Goal: Register for event/course

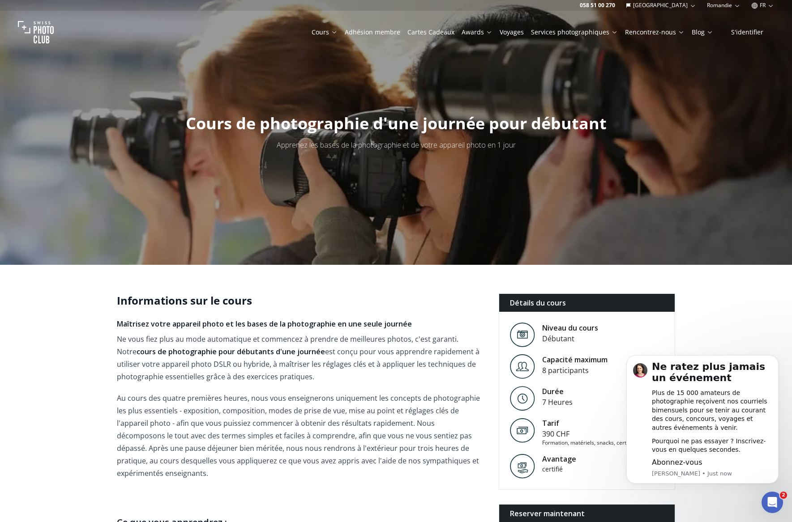
scroll to position [219, 0]
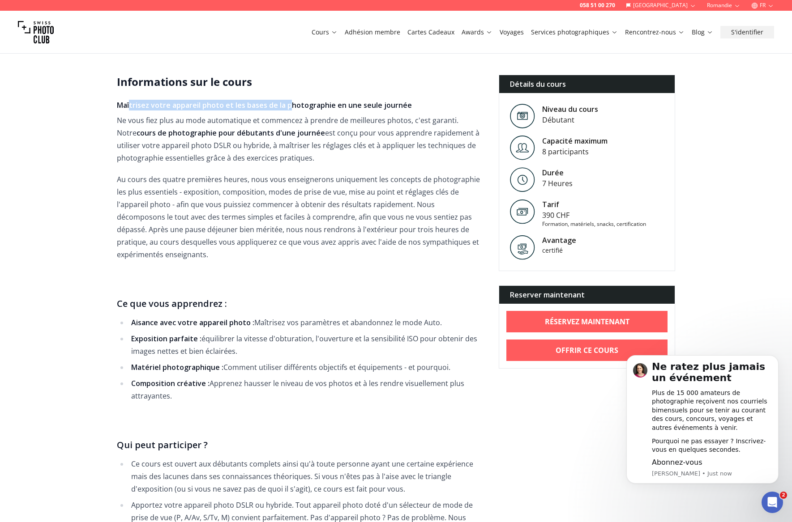
drag, startPoint x: 128, startPoint y: 107, endPoint x: 289, endPoint y: 110, distance: 160.3
click at [289, 110] on h4 "Maîtrisez votre appareil photo et les bases de la photographie en une seule jou…" at bounding box center [301, 105] width 368 height 11
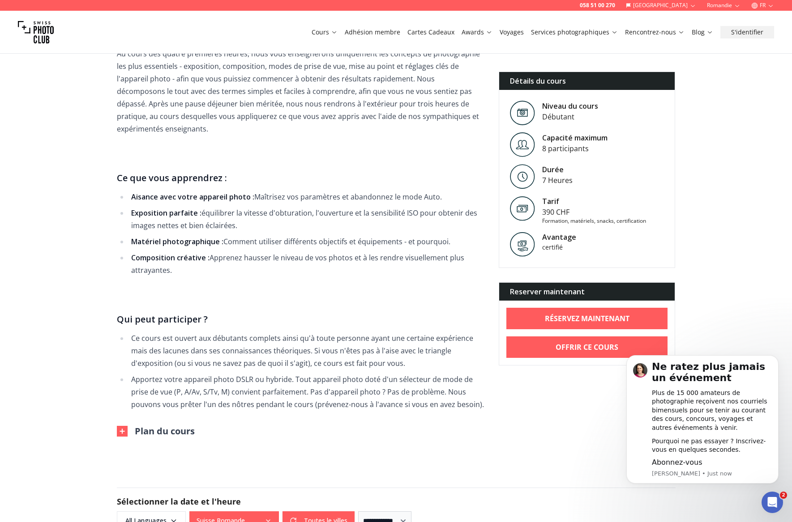
scroll to position [391, 0]
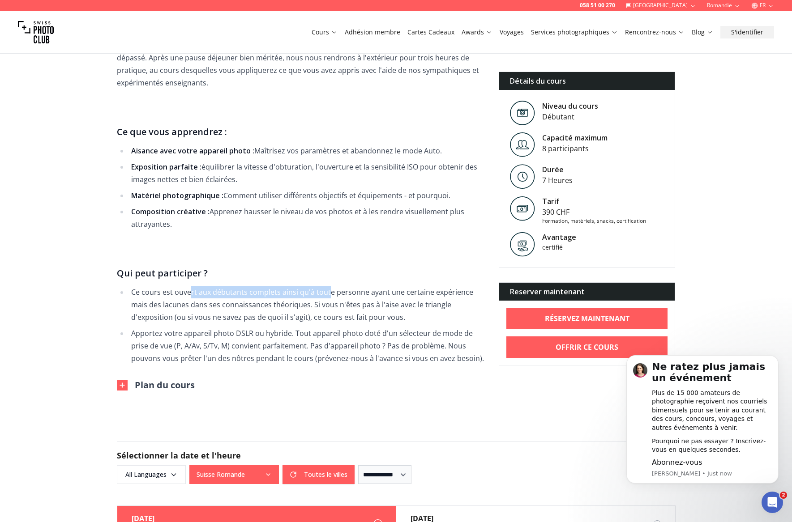
drag, startPoint x: 188, startPoint y: 282, endPoint x: 326, endPoint y: 285, distance: 137.9
click at [326, 286] on li "Ce cours est ouvert aux débutants complets ainsi qu'à toute personne ayant une …" at bounding box center [306, 305] width 356 height 38
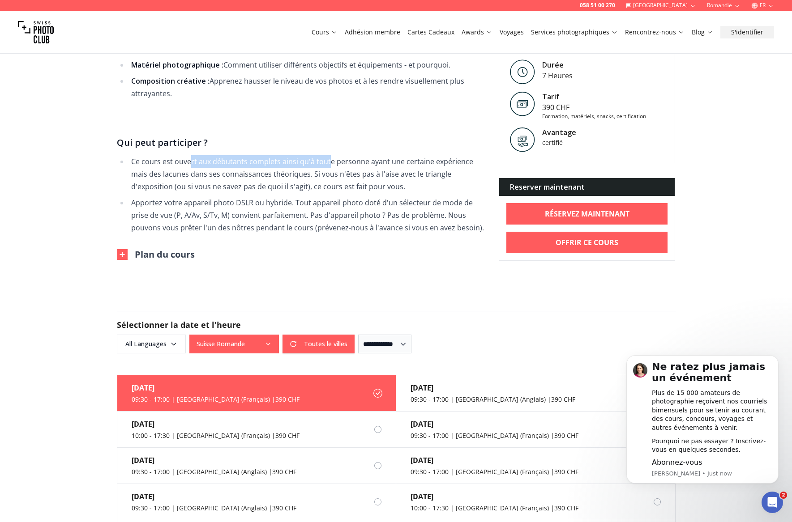
scroll to position [645, 0]
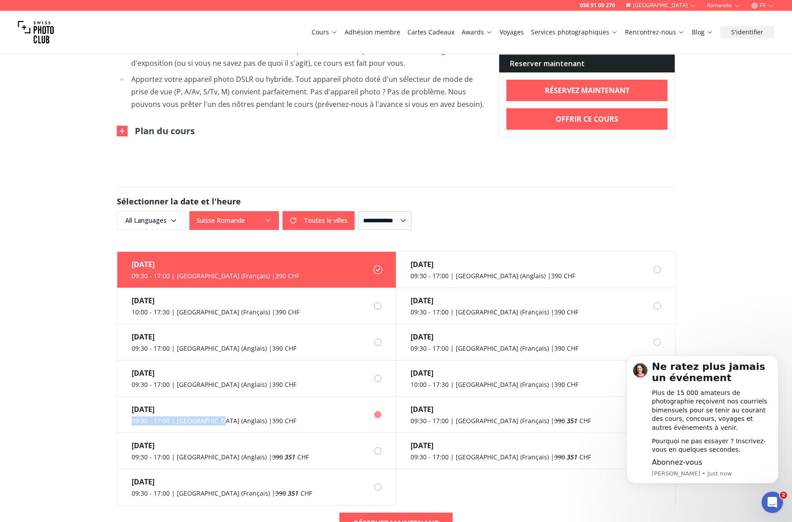
click at [216, 417] on div "09:30 - 17:00 | [GEOGRAPHIC_DATA] (Anglais) | 390 CHF" at bounding box center [214, 421] width 165 height 9
click at [251, 404] on div "[DATE]" at bounding box center [214, 409] width 165 height 11
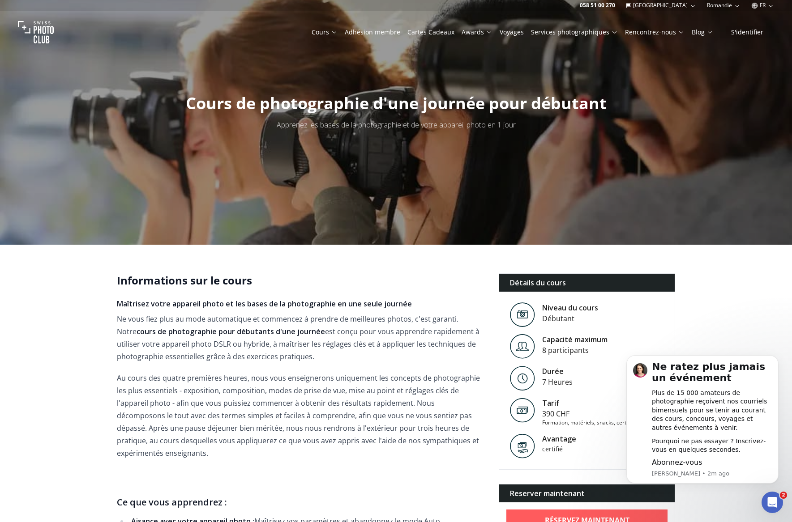
scroll to position [0, 0]
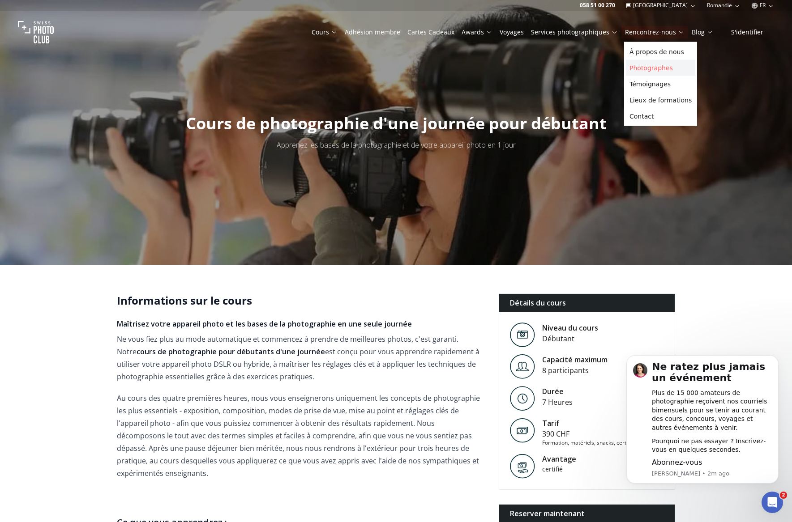
click at [658, 65] on link "Photographes" at bounding box center [660, 68] width 69 height 16
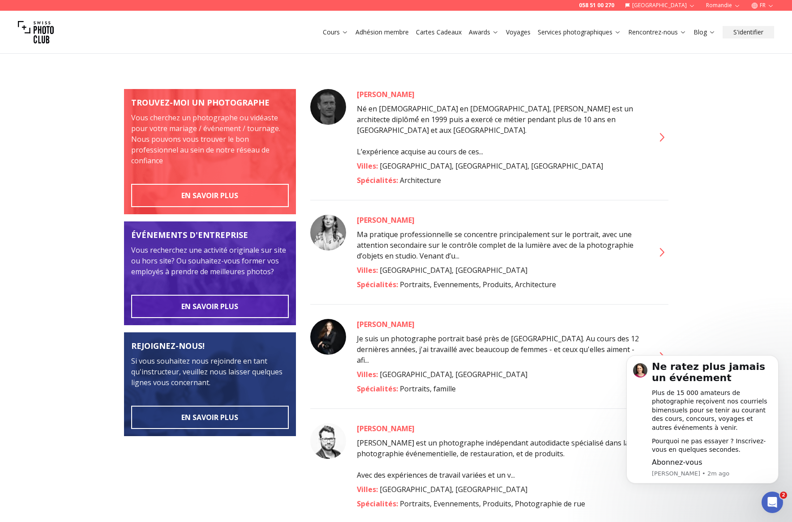
scroll to position [92, 0]
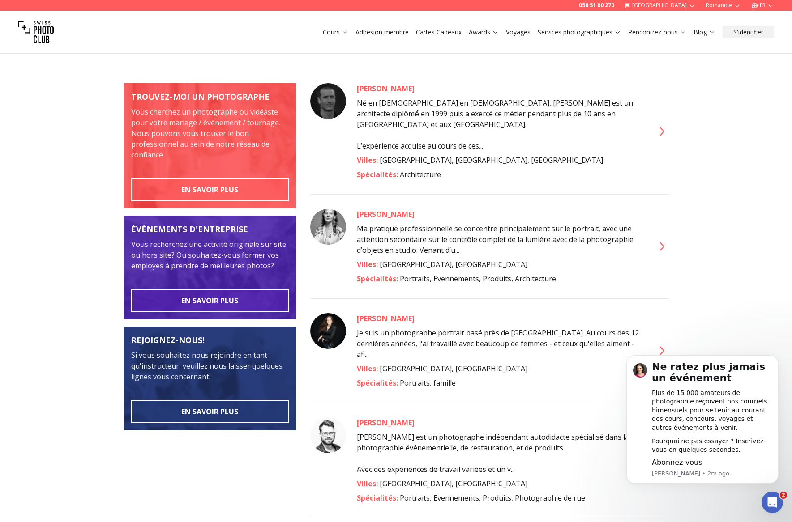
click at [661, 344] on icon at bounding box center [661, 351] width 14 height 14
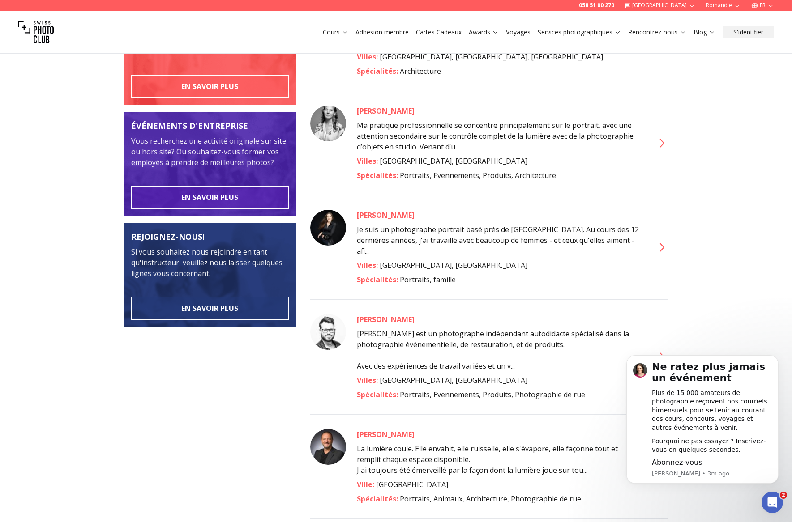
scroll to position [242, 0]
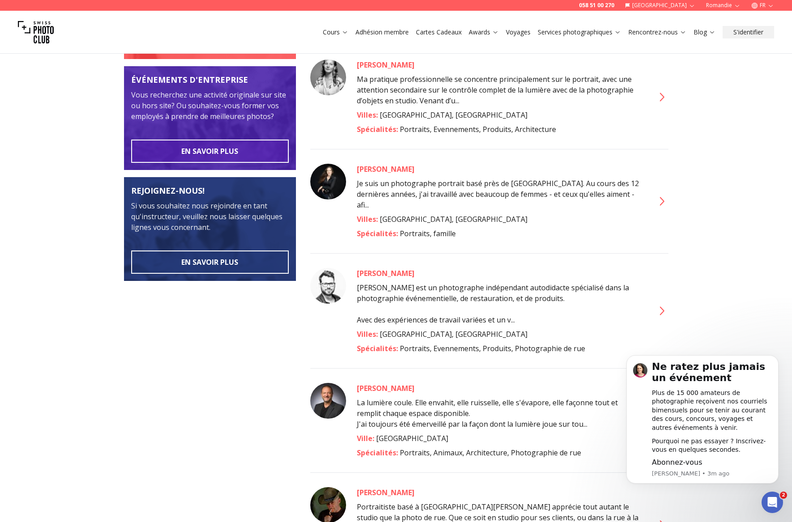
click at [421, 282] on p "[PERSON_NAME] est un photographe indépendant autodidacte spécialisé dans la pho…" at bounding box center [500, 292] width 286 height 21
click at [666, 304] on icon at bounding box center [661, 311] width 14 height 14
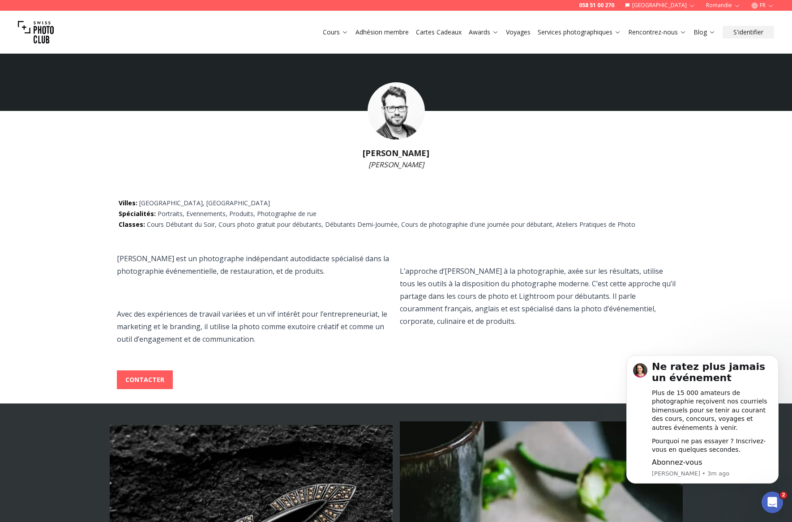
scroll to position [196, 0]
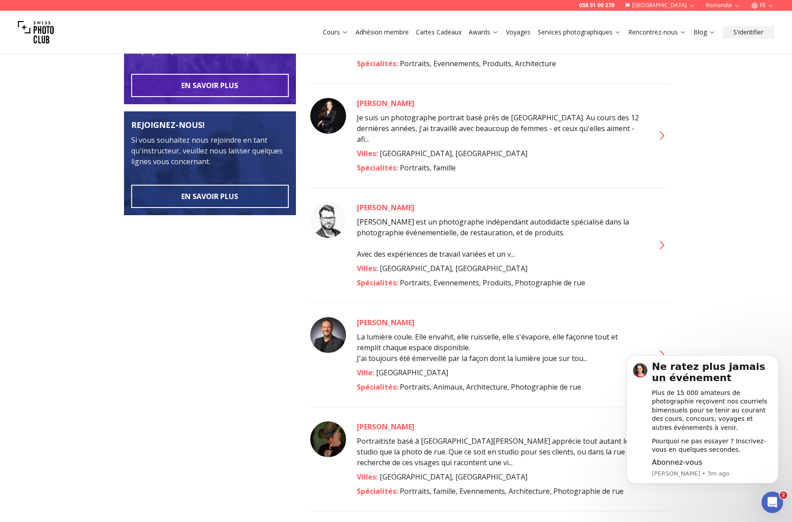
scroll to position [313, 0]
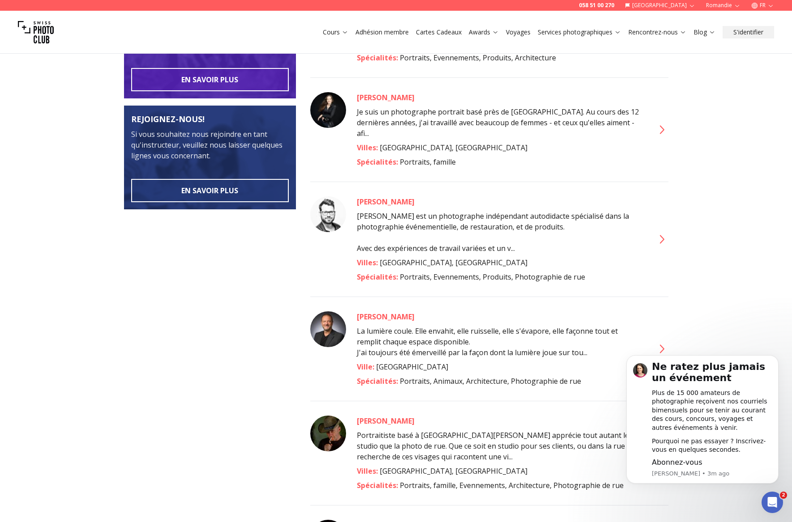
click at [659, 342] on icon at bounding box center [661, 349] width 14 height 14
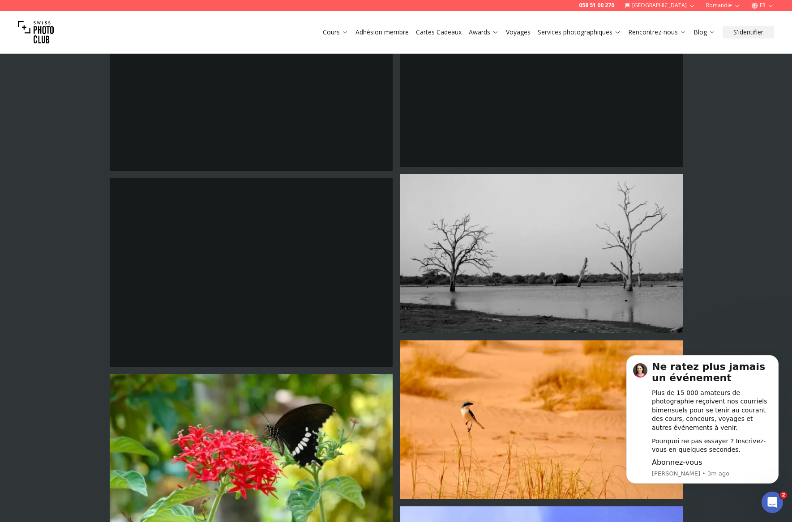
scroll to position [1506, 0]
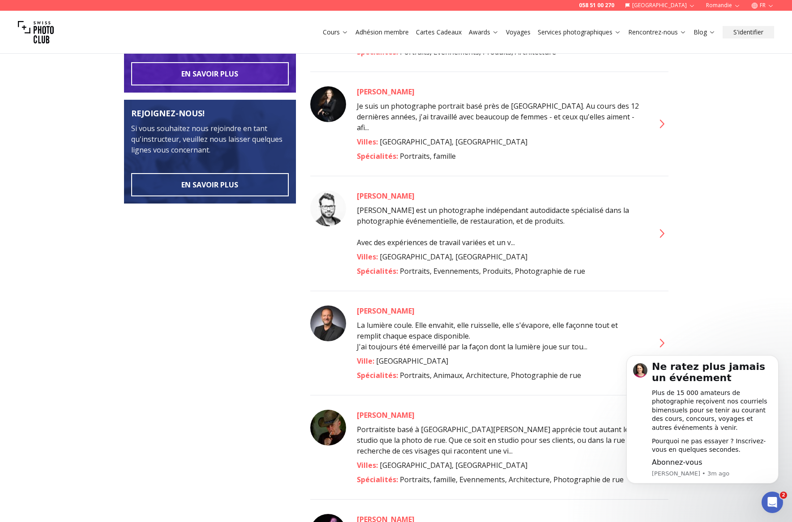
scroll to position [452, 0]
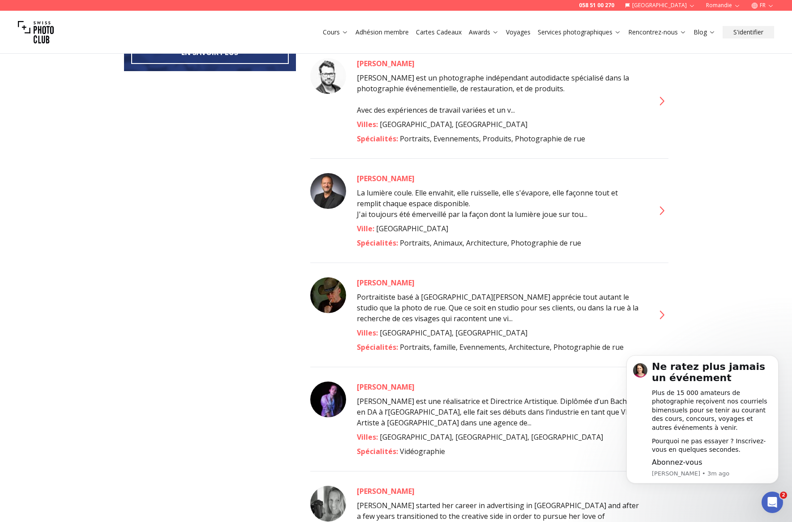
click at [654, 308] on icon at bounding box center [661, 315] width 14 height 14
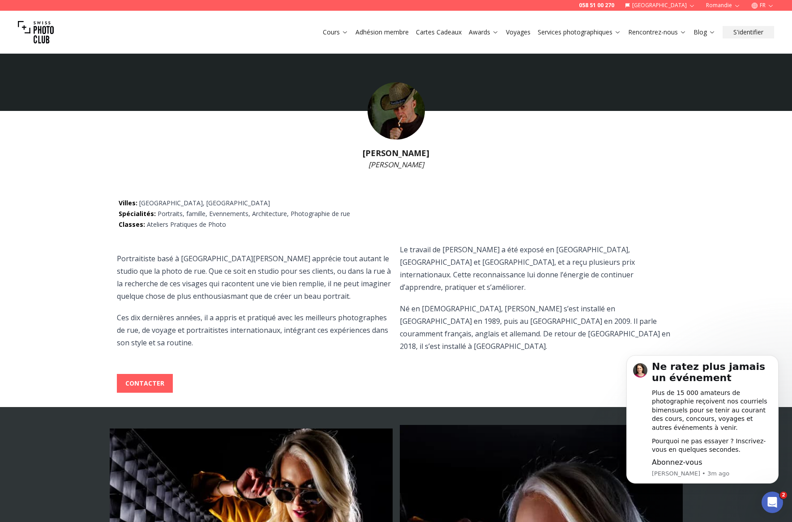
scroll to position [104, 0]
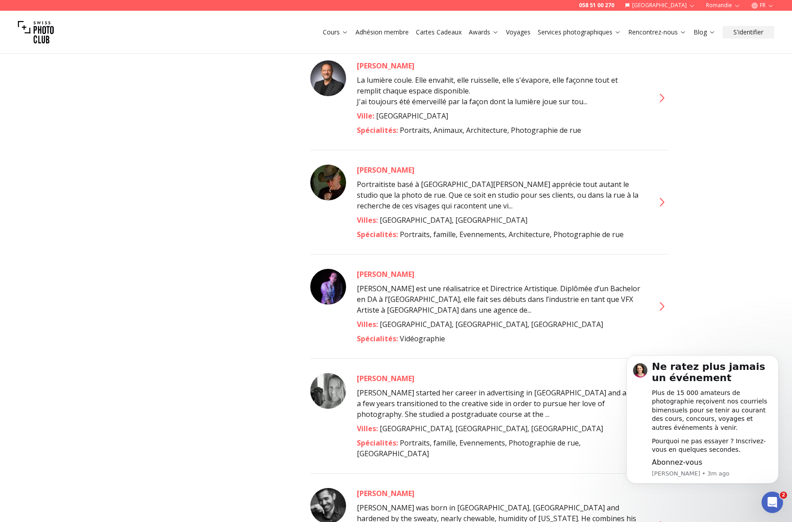
scroll to position [610, 0]
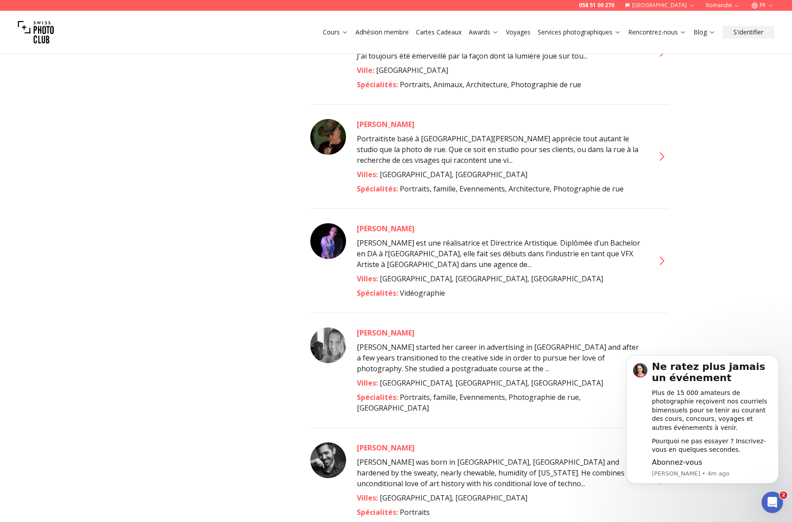
click at [662, 254] on icon at bounding box center [661, 261] width 14 height 14
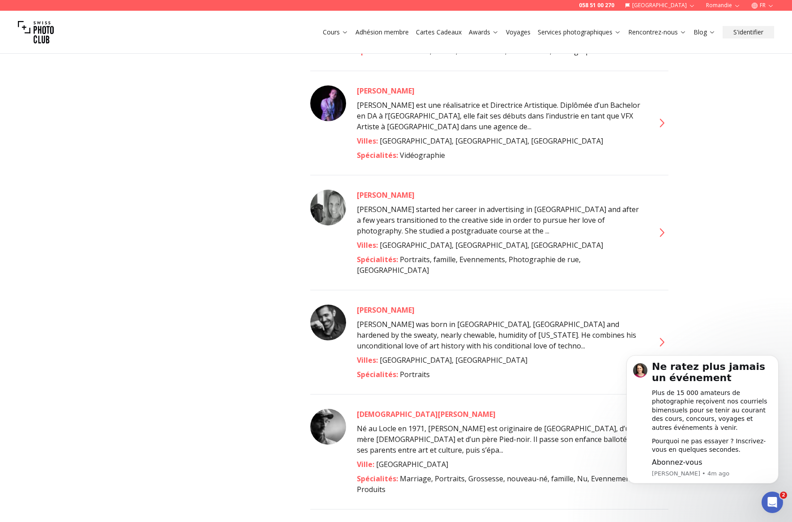
scroll to position [981, 0]
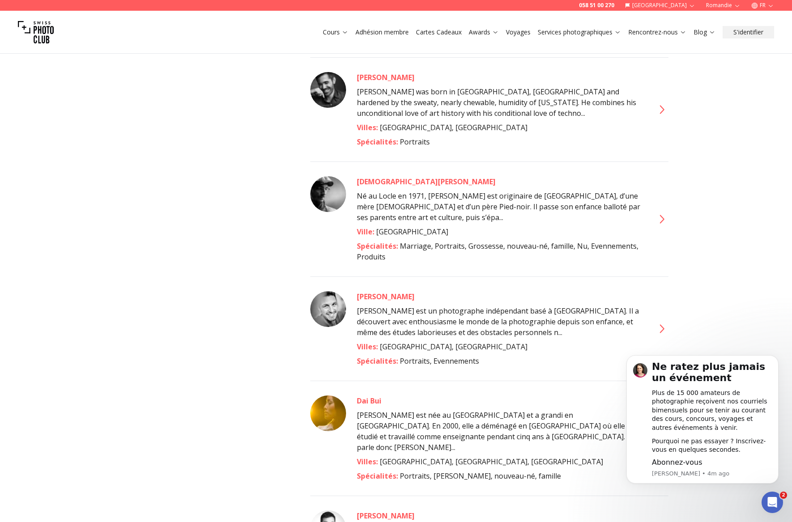
click at [662, 322] on icon at bounding box center [661, 329] width 14 height 14
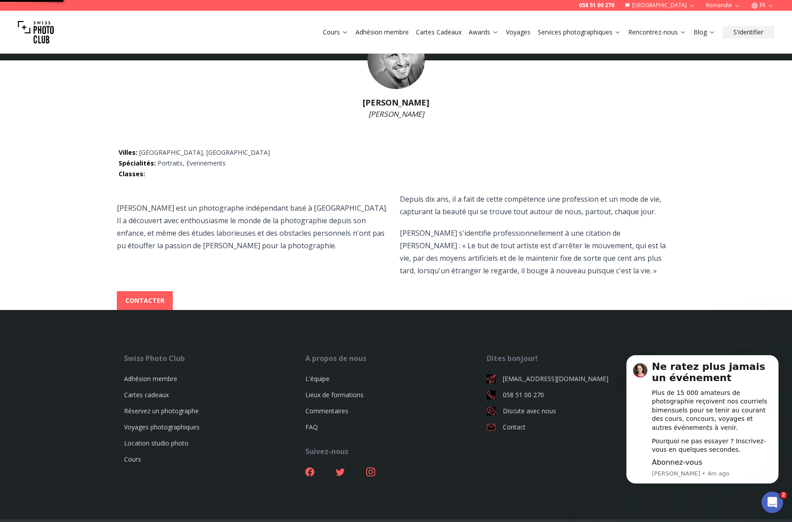
scroll to position [75, 0]
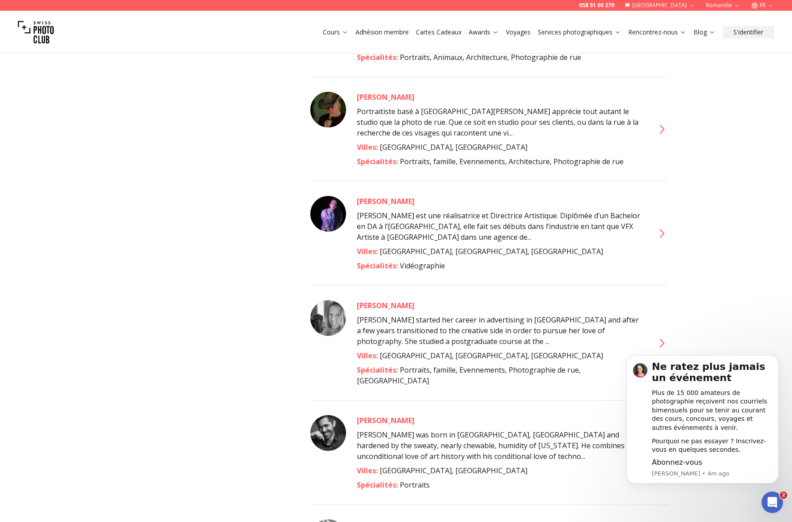
click at [662, 339] on icon at bounding box center [661, 343] width 4 height 9
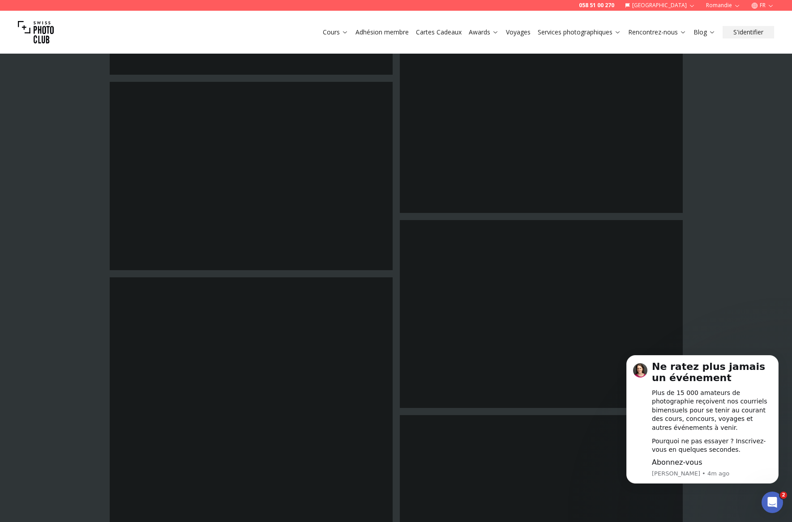
scroll to position [663, 0]
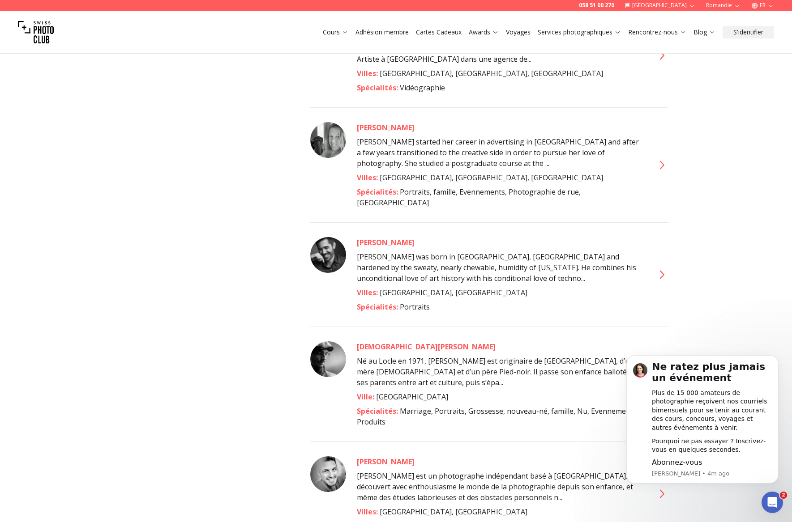
click at [568, 342] on div "[DEMOGRAPHIC_DATA][PERSON_NAME]" at bounding box center [500, 347] width 286 height 11
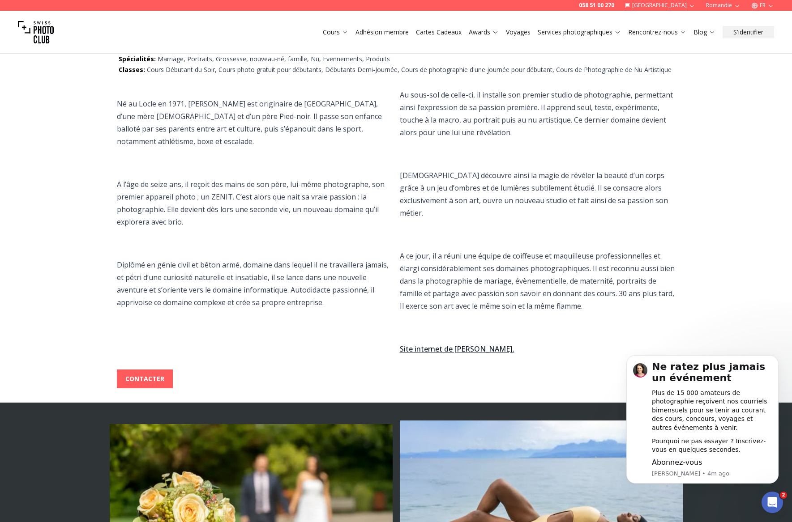
scroll to position [149, 0]
